Goal: Contribute content: Contribute content

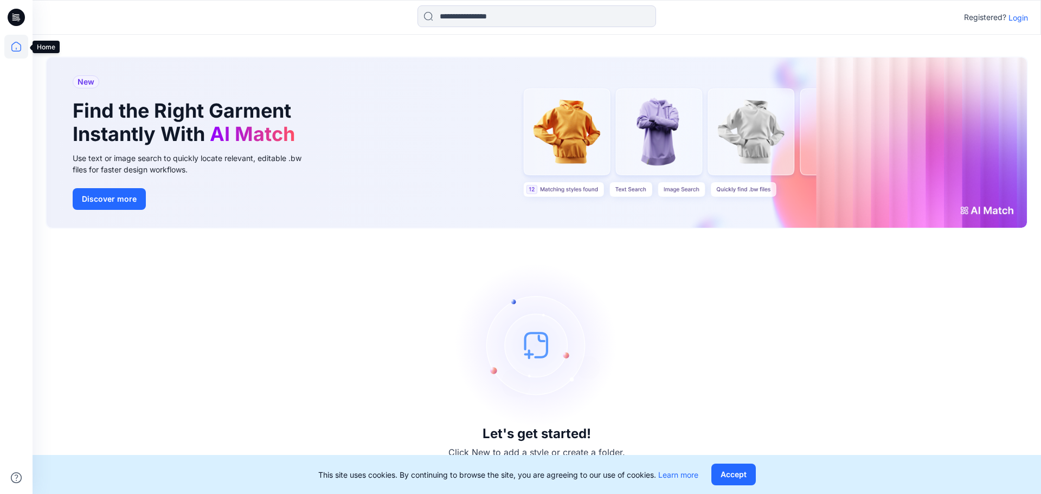
click at [20, 43] on icon at bounding box center [16, 47] width 24 height 24
click at [743, 474] on button "Accept" at bounding box center [733, 474] width 44 height 22
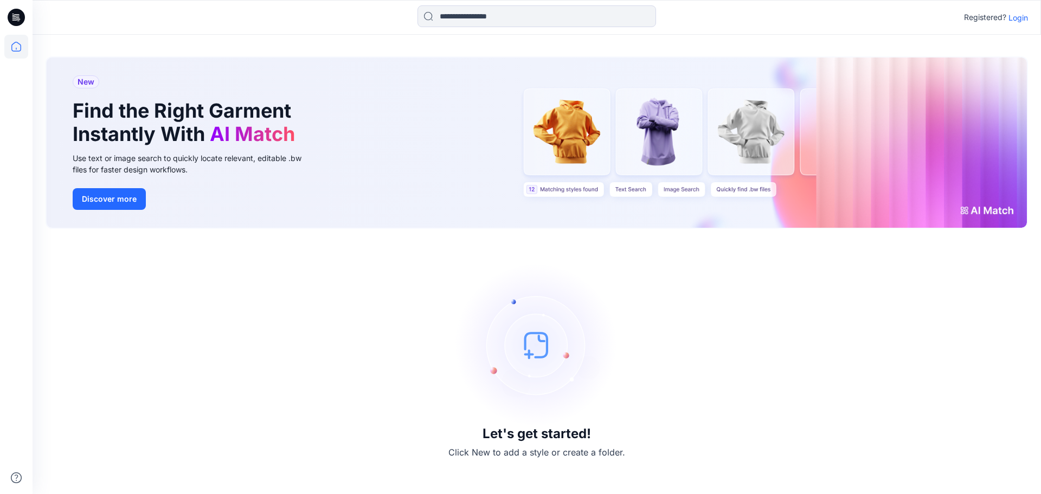
click at [1022, 16] on p "Login" at bounding box center [1018, 17] width 20 height 11
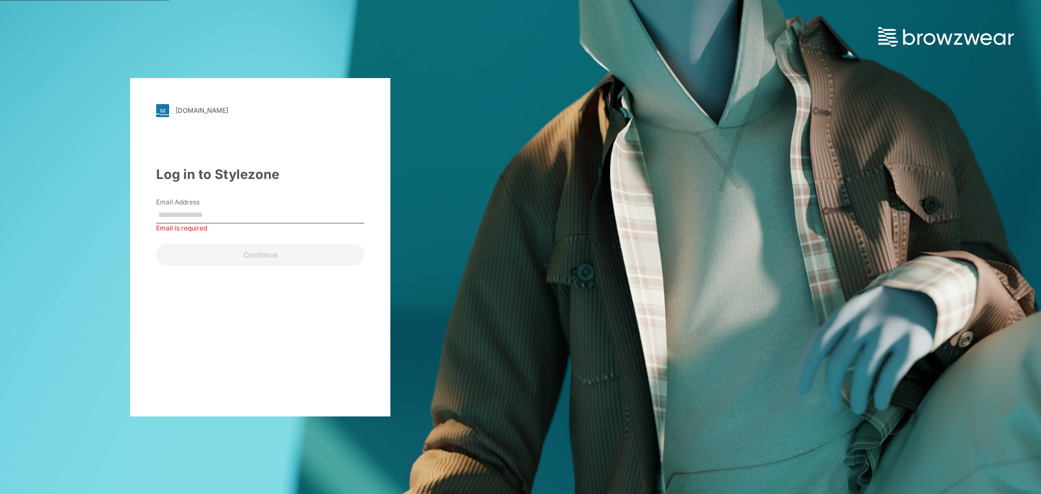
click at [182, 248] on div "Continue" at bounding box center [260, 253] width 208 height 26
click at [191, 213] on input "Email Address" at bounding box center [260, 215] width 208 height 16
type input "**********"
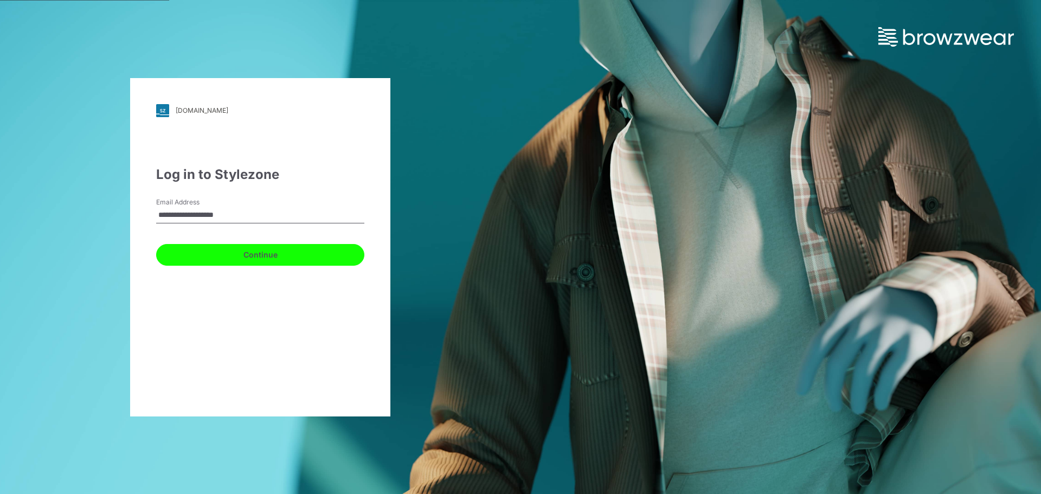
click at [241, 260] on button "Continue" at bounding box center [260, 255] width 208 height 22
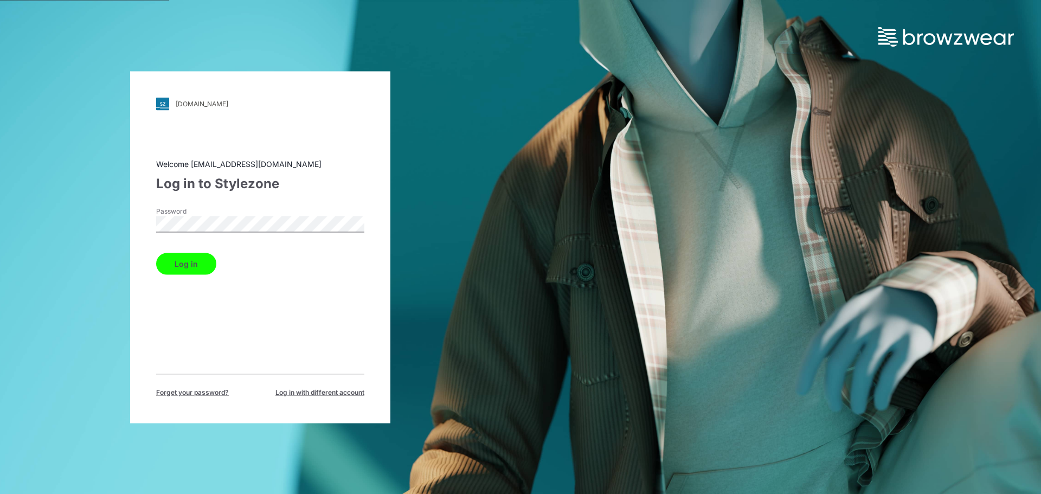
click at [201, 267] on button "Log in" at bounding box center [186, 264] width 60 height 22
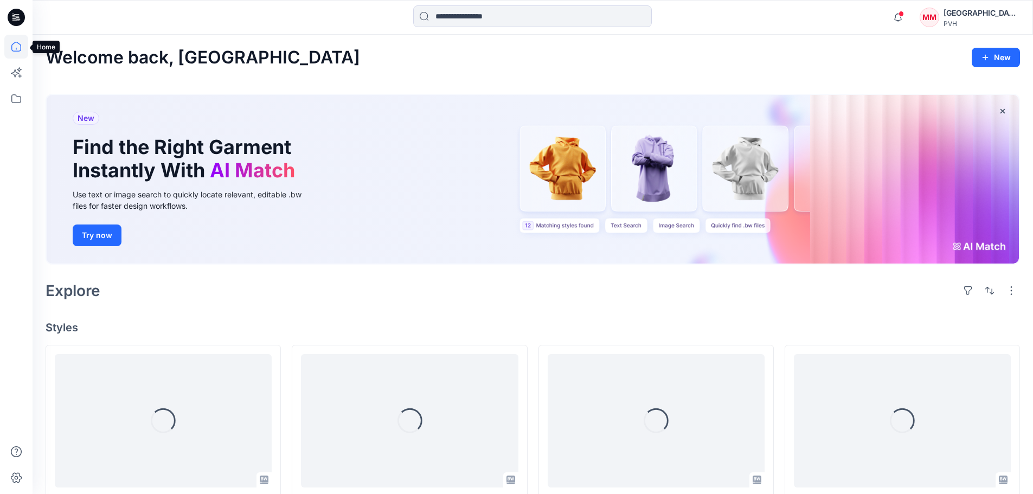
click at [18, 50] on icon at bounding box center [16, 47] width 24 height 24
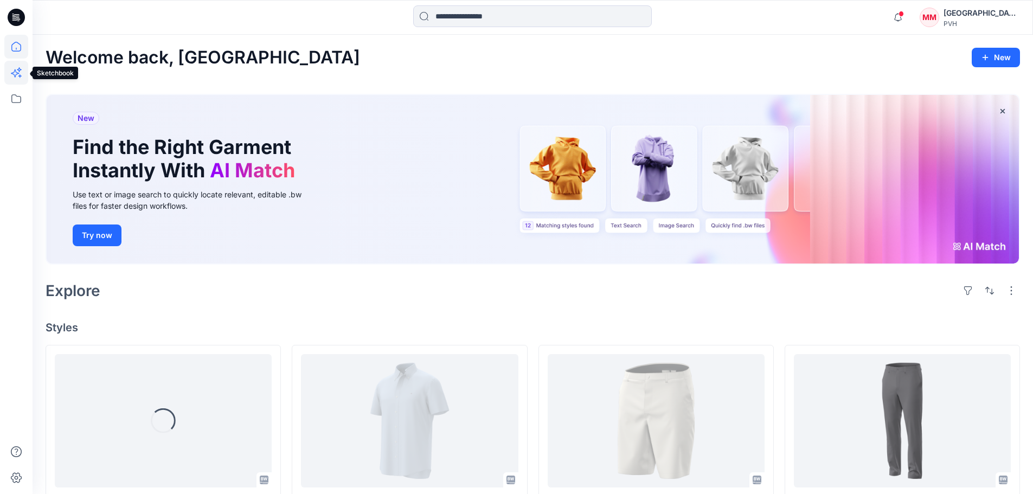
click at [20, 75] on icon at bounding box center [19, 75] width 3 height 3
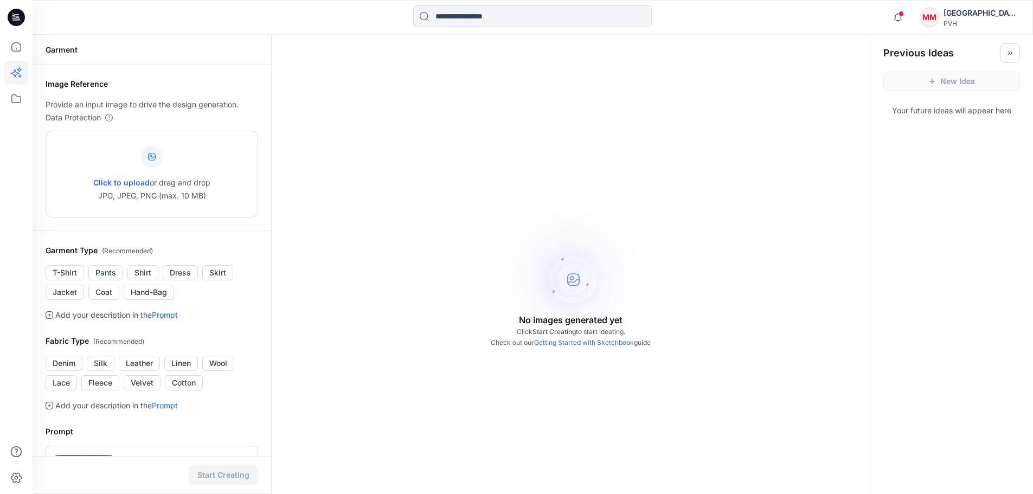
click at [150, 159] on icon at bounding box center [152, 157] width 8 height 8
click at [139, 183] on span "Click to upload" at bounding box center [121, 182] width 56 height 9
type input "**********"
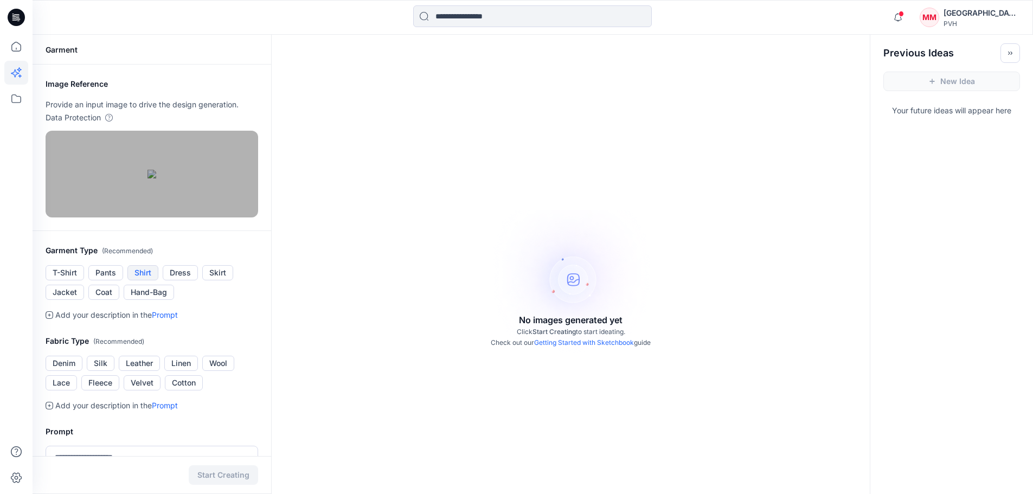
click at [142, 280] on button "Shirt" at bounding box center [142, 272] width 31 height 15
click at [144, 371] on button "Leather" at bounding box center [139, 363] width 41 height 15
click at [179, 371] on button "Linen" at bounding box center [181, 363] width 34 height 15
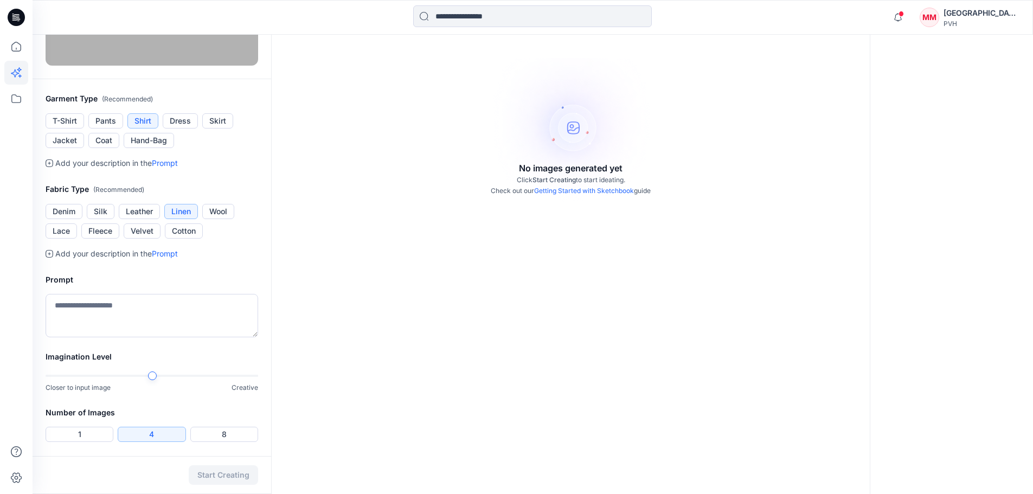
scroll to position [163, 0]
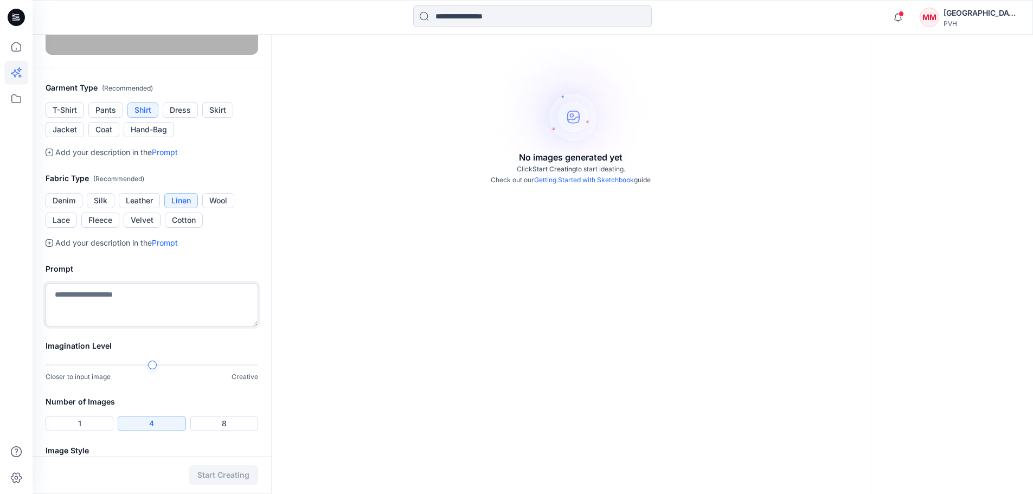
click at [78, 326] on textarea at bounding box center [152, 304] width 212 height 43
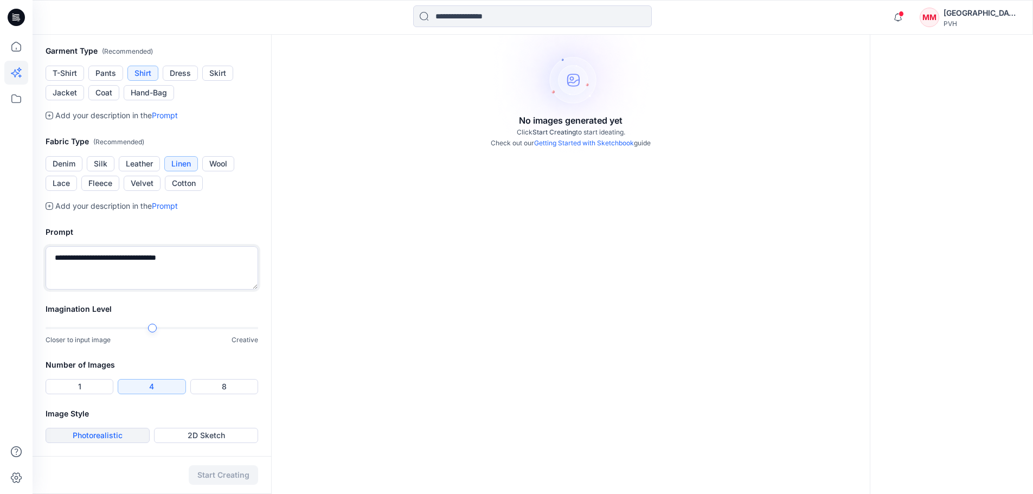
type textarea "**********"
click at [105, 438] on button "Photorealistic" at bounding box center [98, 435] width 104 height 15
click at [217, 477] on button "Start Creating" at bounding box center [223, 475] width 69 height 20
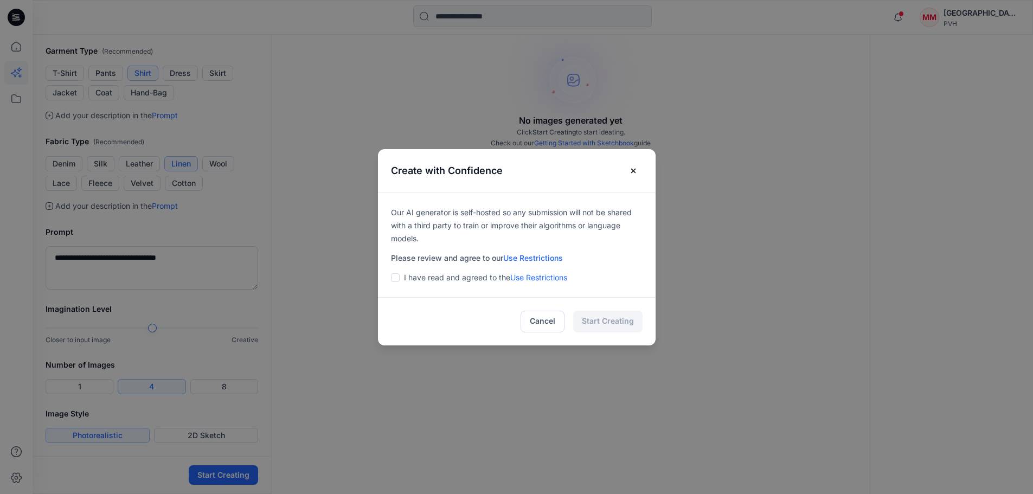
click at [406, 276] on div "I have read and agreed to the Use Restrictions" at bounding box center [517, 277] width 252 height 13
click at [399, 279] on span at bounding box center [395, 277] width 9 height 9
click at [600, 323] on button "Start Creating" at bounding box center [607, 322] width 69 height 22
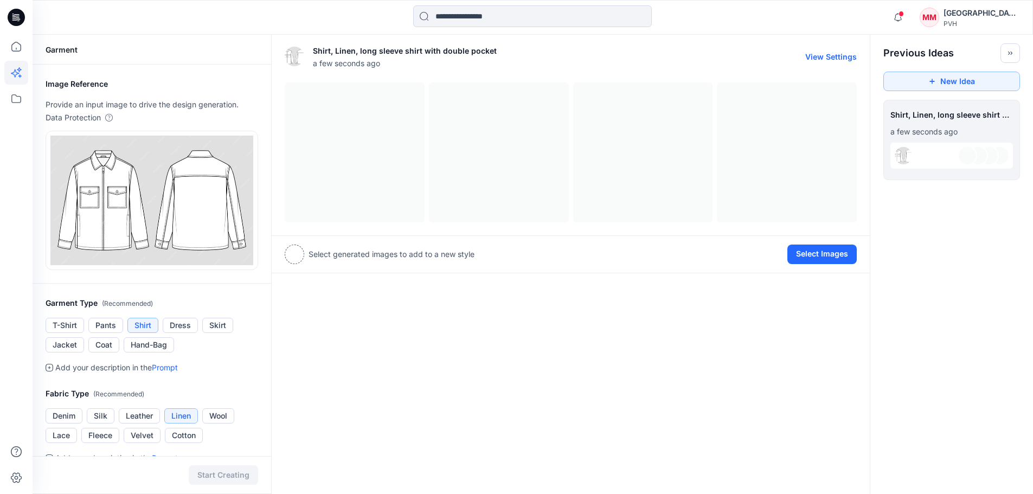
click at [346, 173] on div at bounding box center [571, 152] width 572 height 140
click at [291, 257] on div at bounding box center [295, 254] width 20 height 20
click at [505, 165] on div at bounding box center [571, 152] width 572 height 140
click at [836, 57] on button "View Settings" at bounding box center [830, 56] width 51 height 9
click at [820, 252] on button "Select Images" at bounding box center [821, 254] width 69 height 20
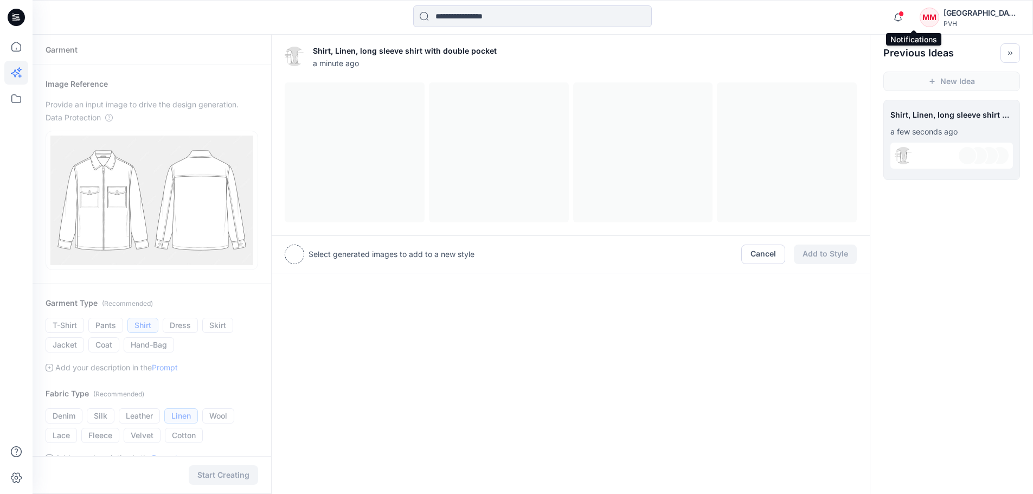
click at [904, 15] on span at bounding box center [900, 14] width 5 height 6
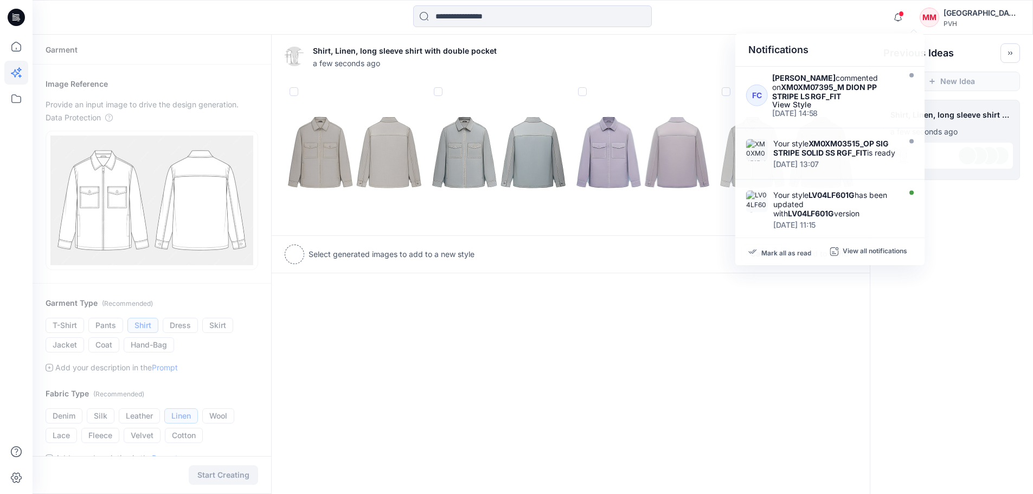
click at [827, 11] on div "Notifications FC [PERSON_NAME] commented on XM0XM07395_M DION PP STRIPE LS RGF_…" at bounding box center [533, 17] width 1000 height 24
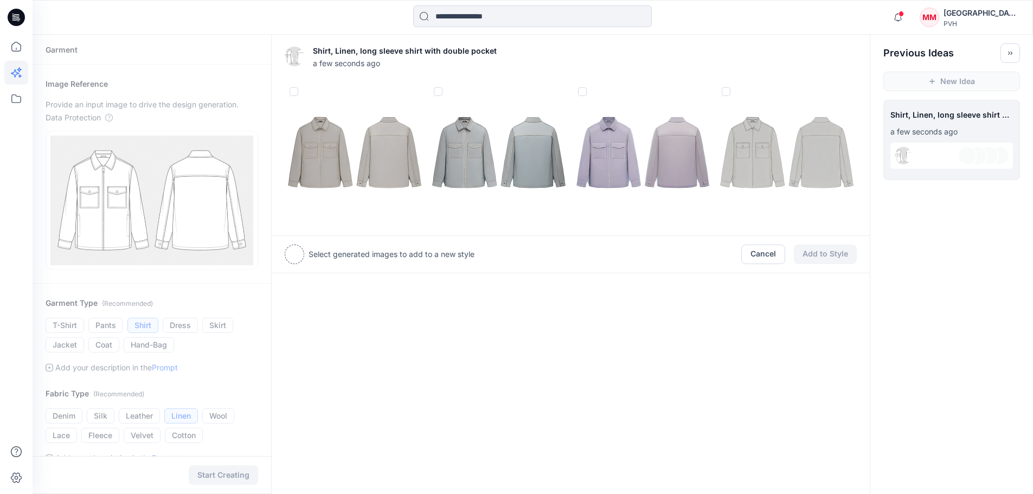
click at [315, 157] on img at bounding box center [354, 152] width 139 height 139
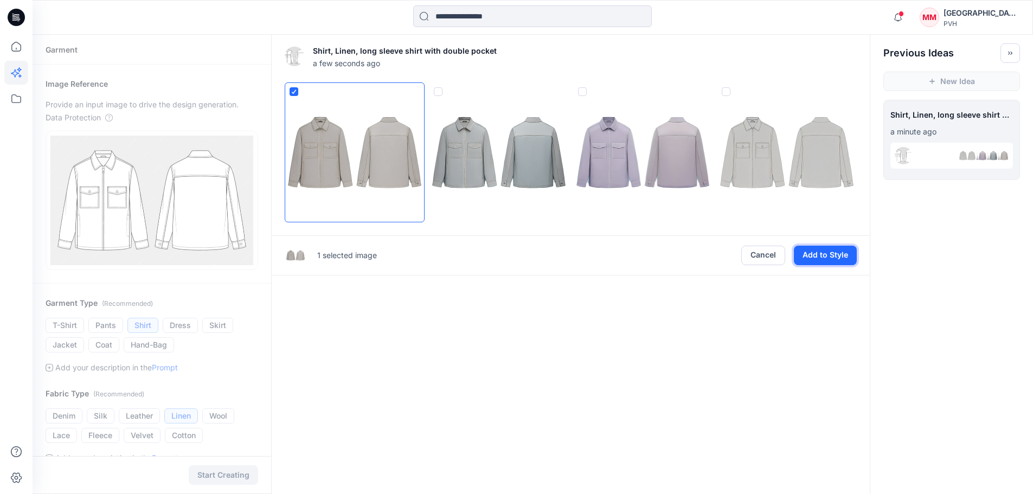
click at [826, 250] on button "Add to Style" at bounding box center [825, 256] width 63 height 20
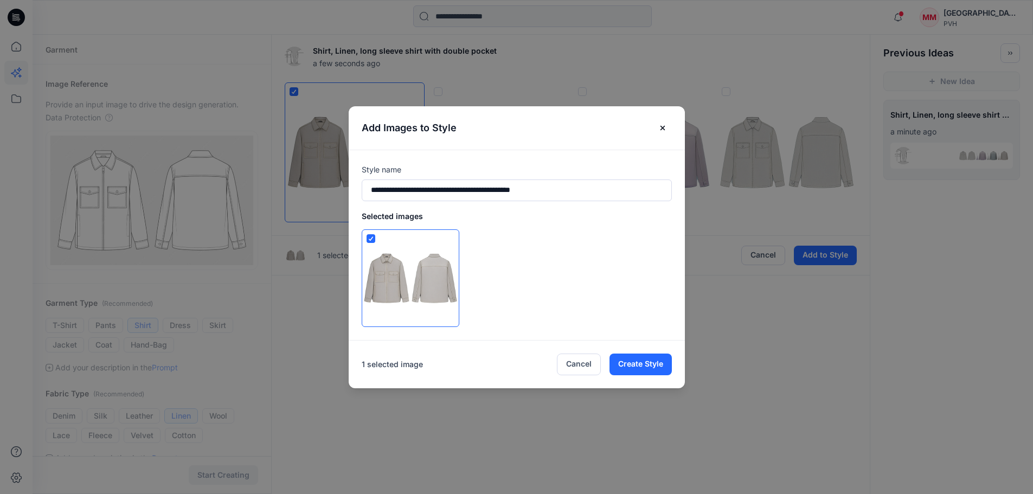
click at [676, 125] on header "Add Images to Style" at bounding box center [517, 127] width 336 height 43
click at [664, 123] on button "Close" at bounding box center [662, 127] width 18 height 17
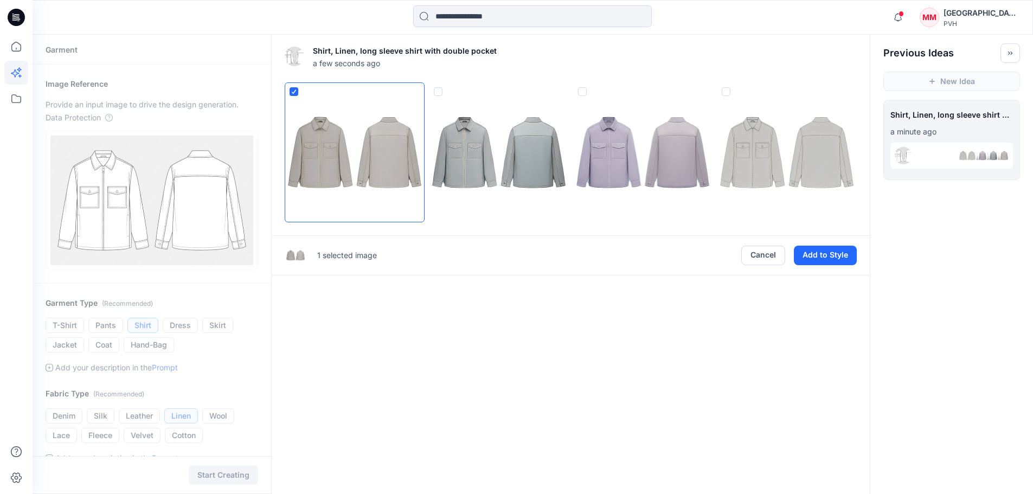
click at [802, 141] on img at bounding box center [786, 152] width 139 height 139
click at [309, 257] on img at bounding box center [306, 256] width 20 height 20
drag, startPoint x: 364, startPoint y: 111, endPoint x: 374, endPoint y: 114, distance: 10.5
click at [725, 88] on div at bounding box center [726, 91] width 7 height 9
click at [293, 90] on icon at bounding box center [294, 91] width 7 height 4
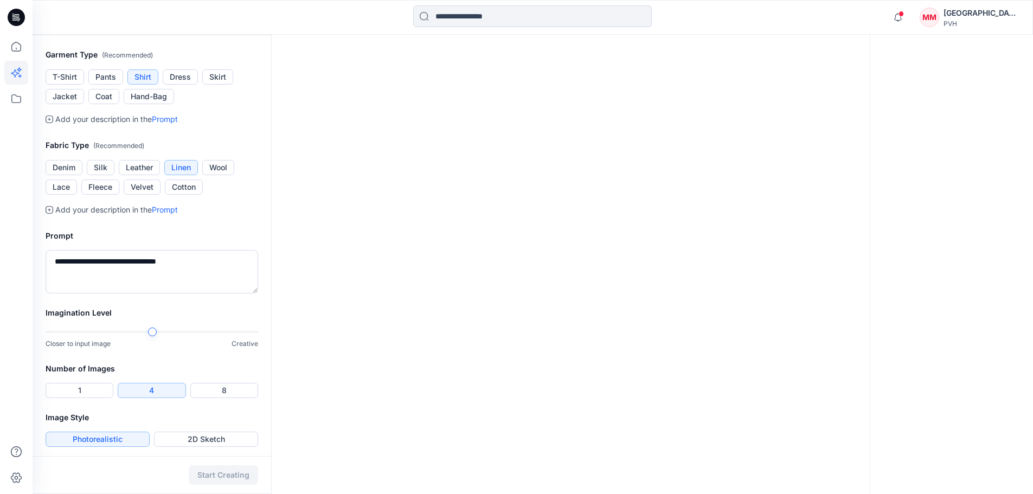
scroll to position [252, 0]
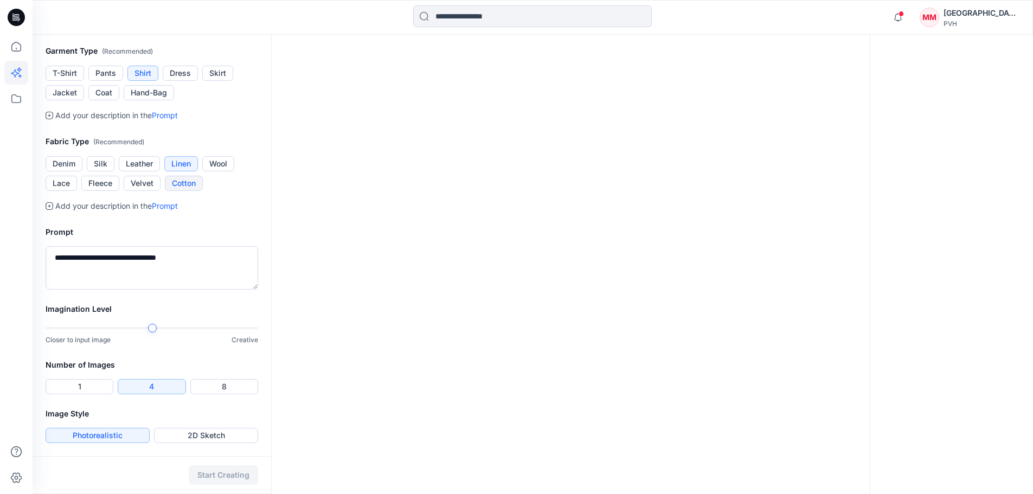
click at [181, 182] on button "Cotton" at bounding box center [184, 183] width 38 height 15
click at [223, 474] on button "Start Creating" at bounding box center [223, 475] width 69 height 20
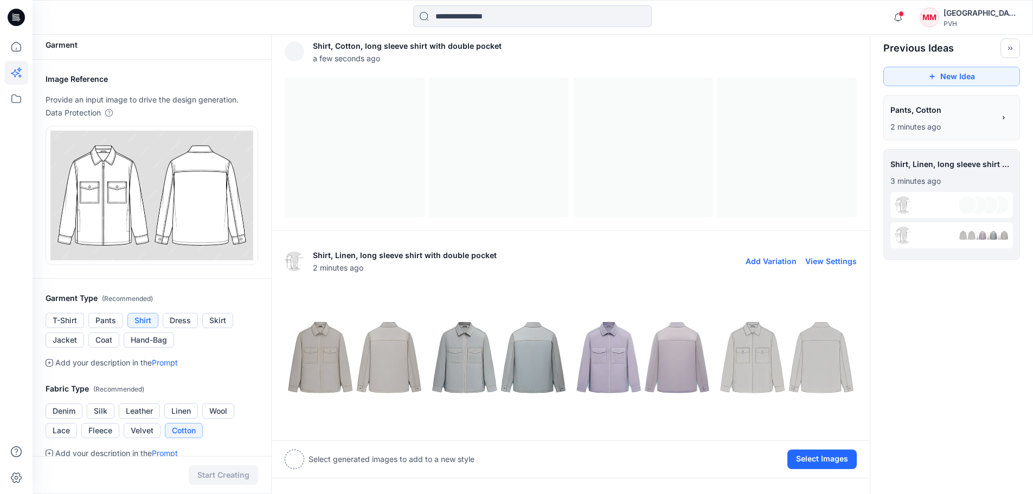
scroll to position [4, 0]
click at [999, 120] on div "**********" at bounding box center [951, 117] width 123 height 31
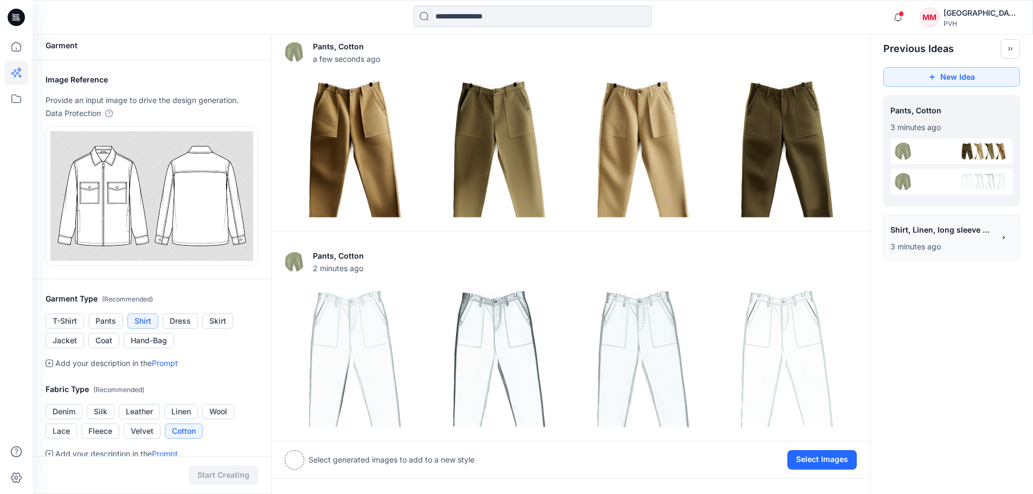
click at [976, 244] on p "3 minutes ago" at bounding box center [942, 246] width 104 height 13
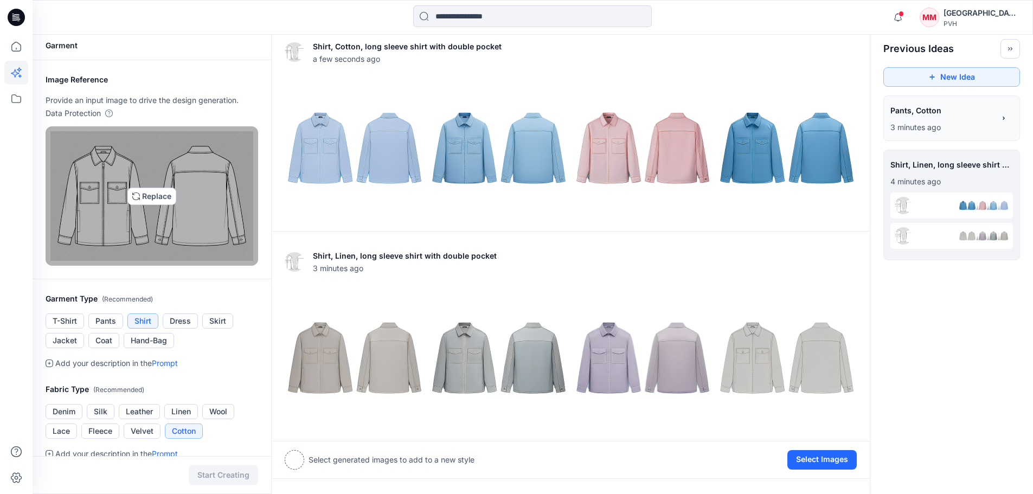
click at [149, 196] on img at bounding box center [151, 196] width 203 height 130
type input "**********"
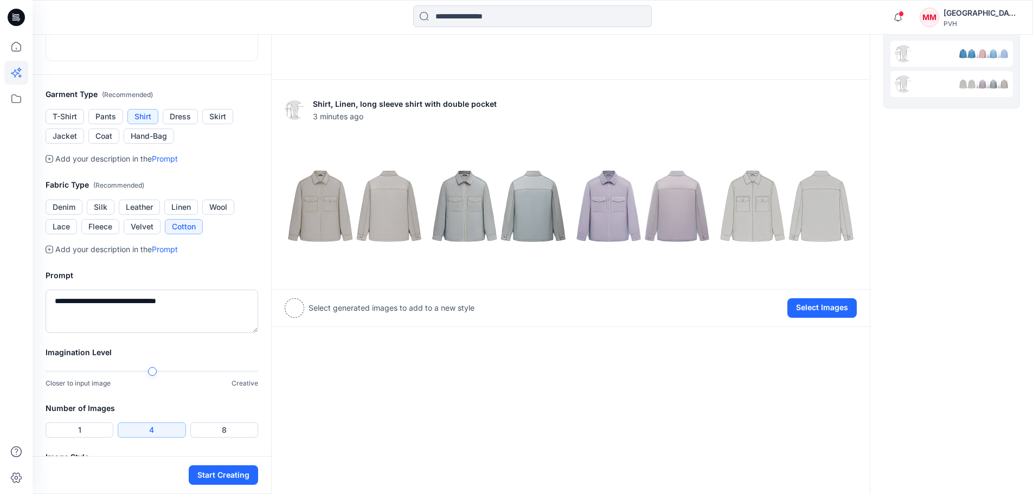
scroll to position [167, 0]
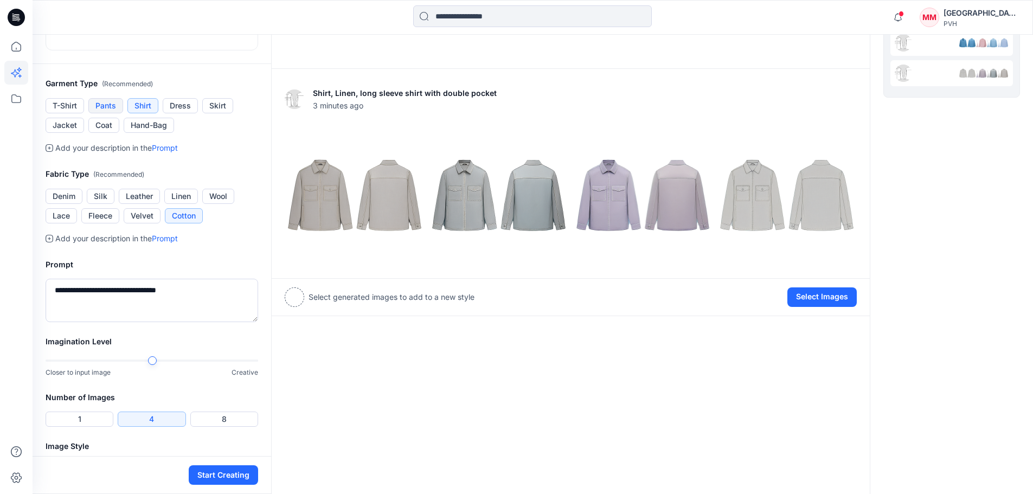
click at [101, 113] on button "Pants" at bounding box center [105, 105] width 35 height 15
click at [131, 113] on button "Shirt" at bounding box center [142, 105] width 31 height 15
click at [50, 152] on icon at bounding box center [50, 148] width 8 height 8
click at [157, 152] on link "Prompt" at bounding box center [165, 147] width 26 height 9
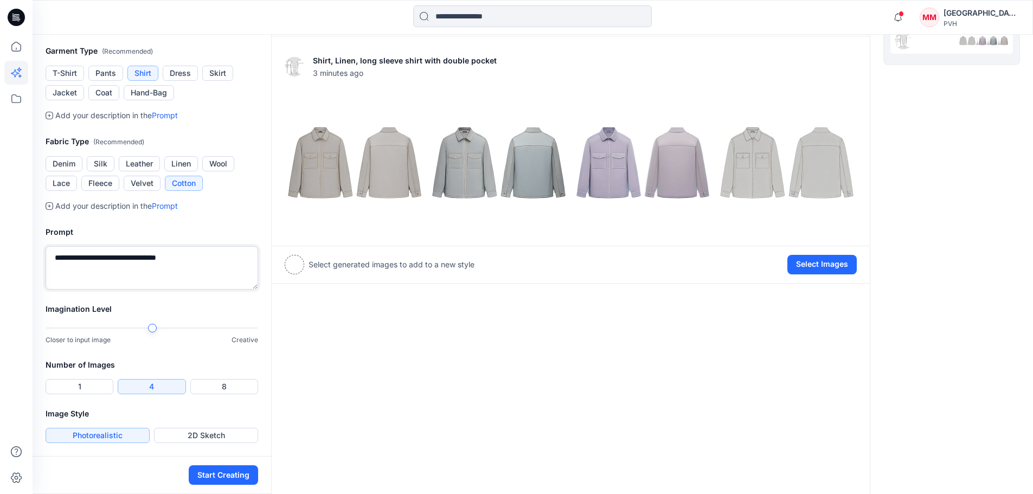
scroll to position [339, 0]
drag, startPoint x: 193, startPoint y: 256, endPoint x: 9, endPoint y: 256, distance: 184.3
click at [9, 256] on div "Notifications FC [PERSON_NAME] commented on XM0XM07395_M DION PP STRIPE LS RGF_…" at bounding box center [516, 147] width 1033 height 693
type textarea "**********"
click at [74, 385] on button "1" at bounding box center [80, 386] width 68 height 15
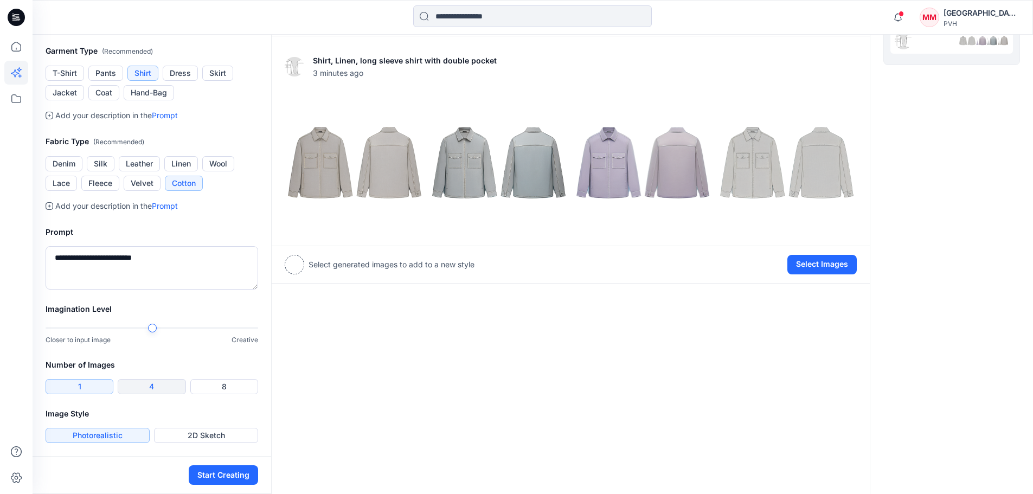
click at [160, 388] on button "4" at bounding box center [152, 386] width 68 height 15
click at [110, 436] on button "Photorealistic" at bounding box center [98, 435] width 104 height 15
click at [212, 474] on button "Start Creating" at bounding box center [223, 475] width 69 height 20
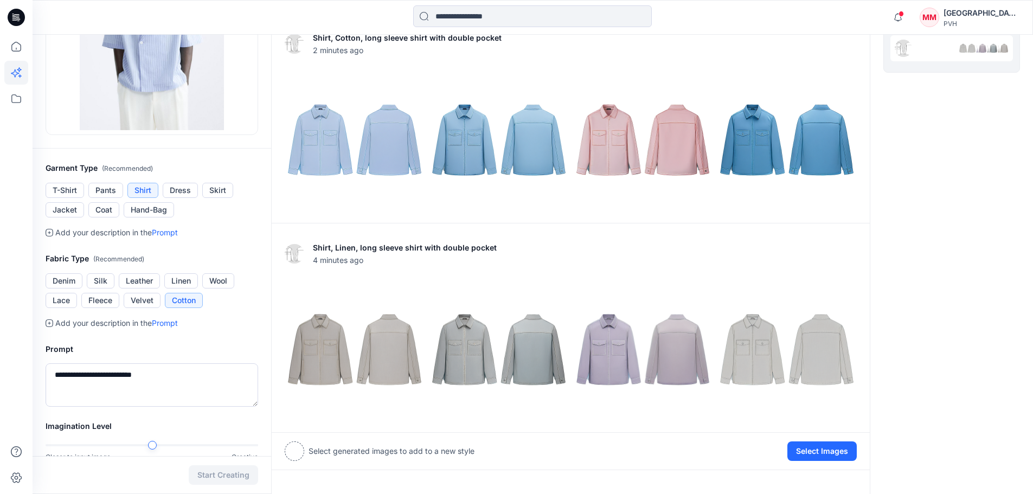
scroll to position [330, 0]
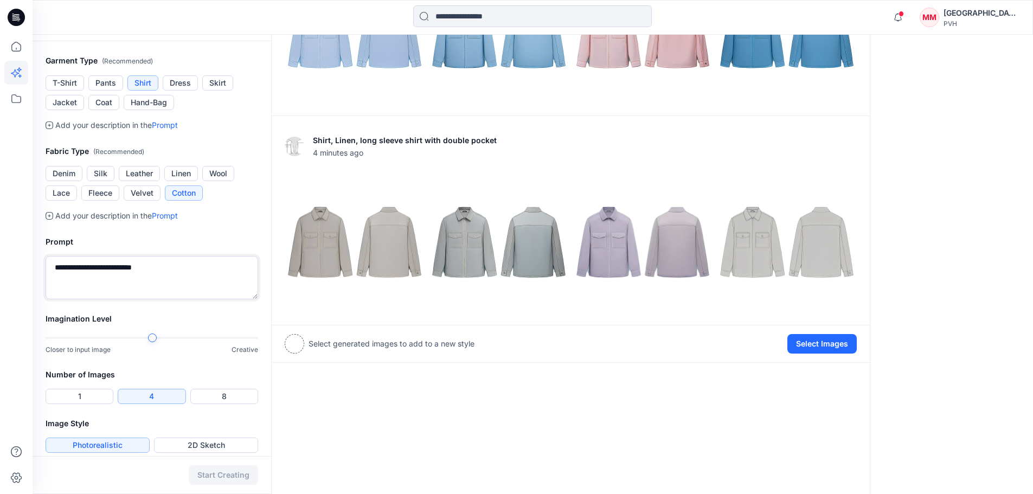
click at [184, 273] on textarea "**********" at bounding box center [152, 277] width 212 height 43
type textarea "**********"
click at [220, 480] on button "Start Creating" at bounding box center [223, 475] width 69 height 20
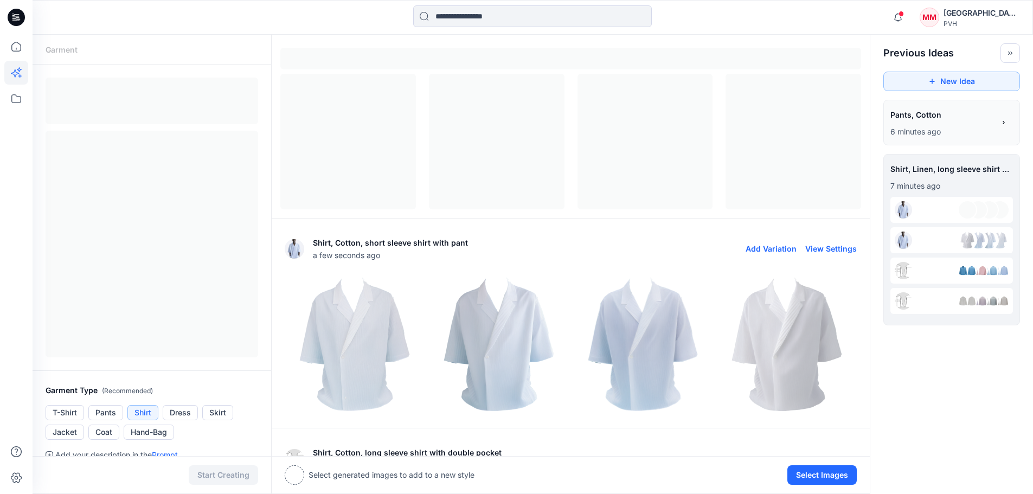
scroll to position [4, 0]
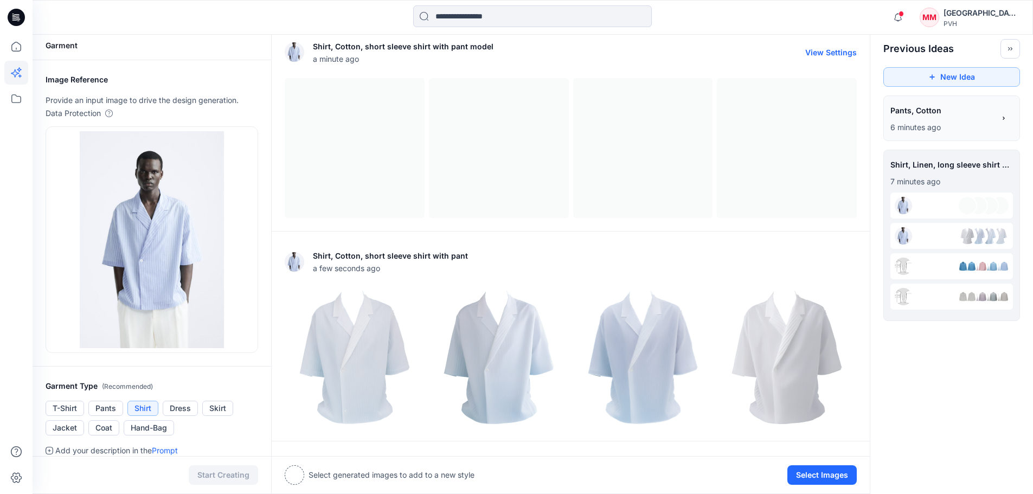
click at [826, 57] on div "Shirt, Cotton, short sleeve shirt with pant model a minute ago View Settings" at bounding box center [571, 52] width 572 height 35
click at [363, 137] on div at bounding box center [571, 148] width 572 height 140
click at [809, 471] on button "Select Images" at bounding box center [821, 475] width 69 height 20
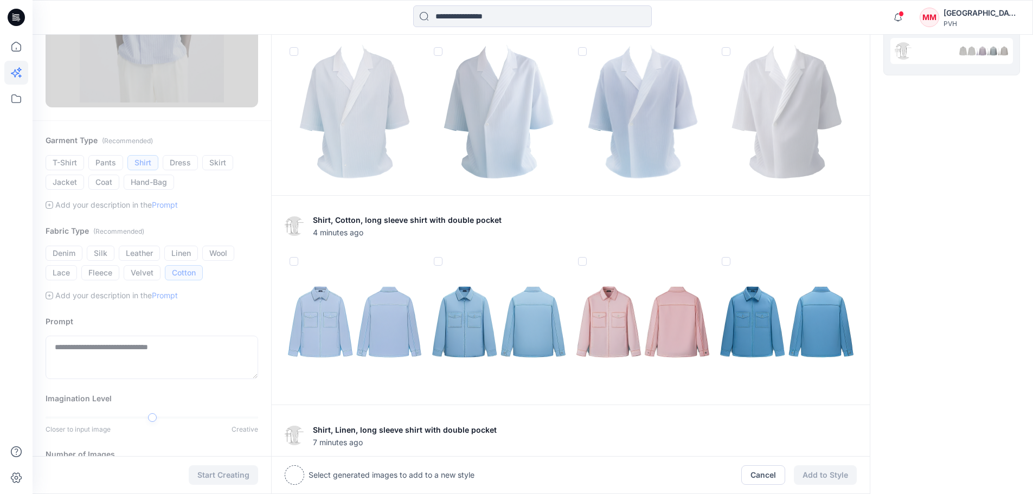
scroll to position [408, 0]
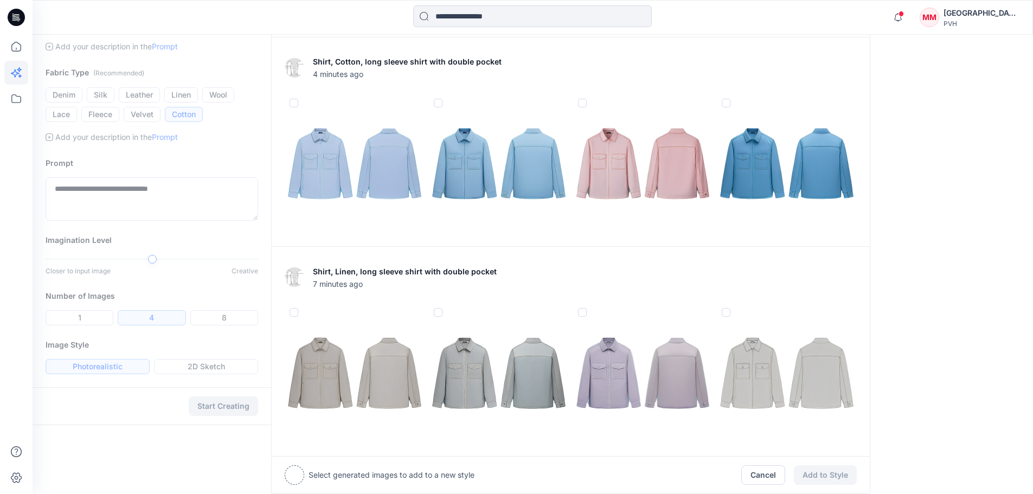
click at [382, 169] on img at bounding box center [354, 163] width 139 height 139
